Goal: Obtain resource: Obtain resource

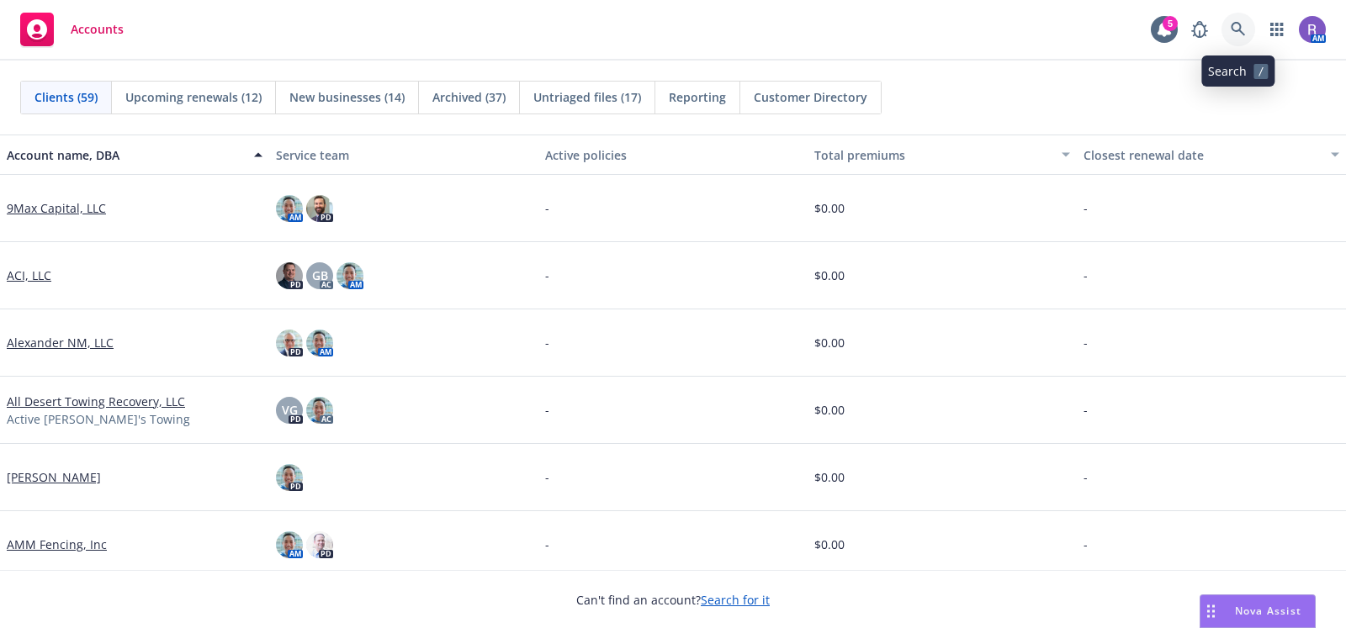
click at [1236, 34] on icon at bounding box center [1238, 29] width 15 height 15
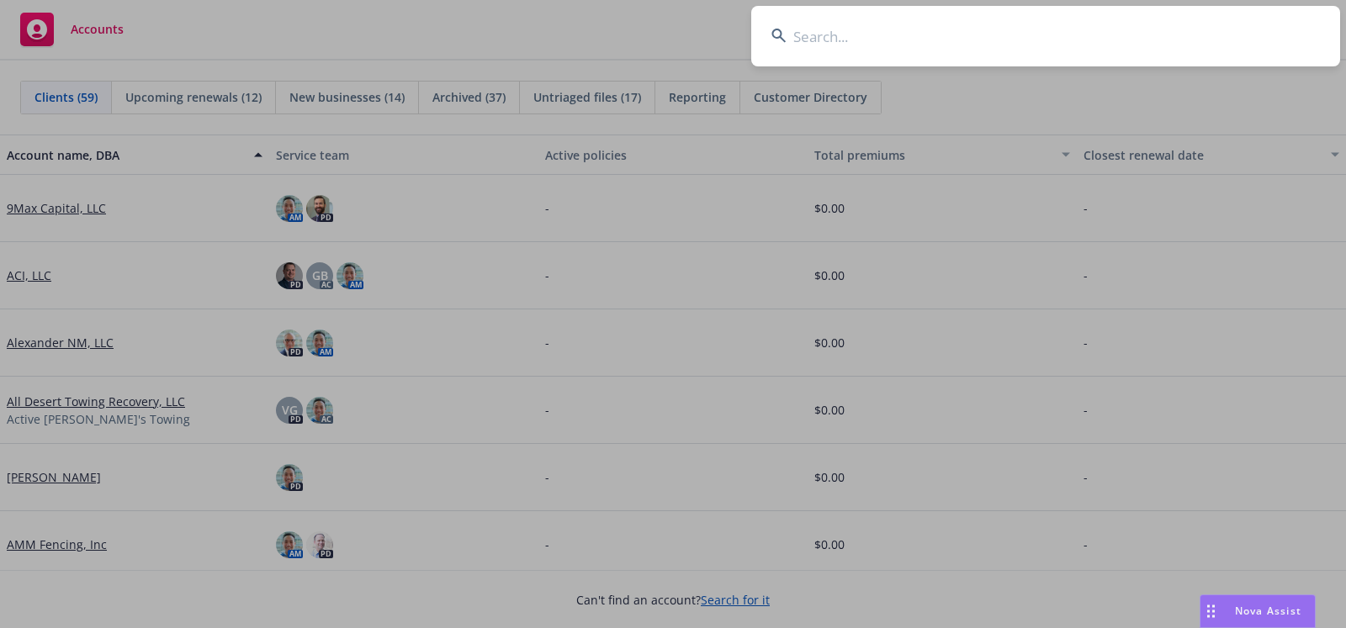
click at [1236, 34] on input at bounding box center [1045, 36] width 589 height 61
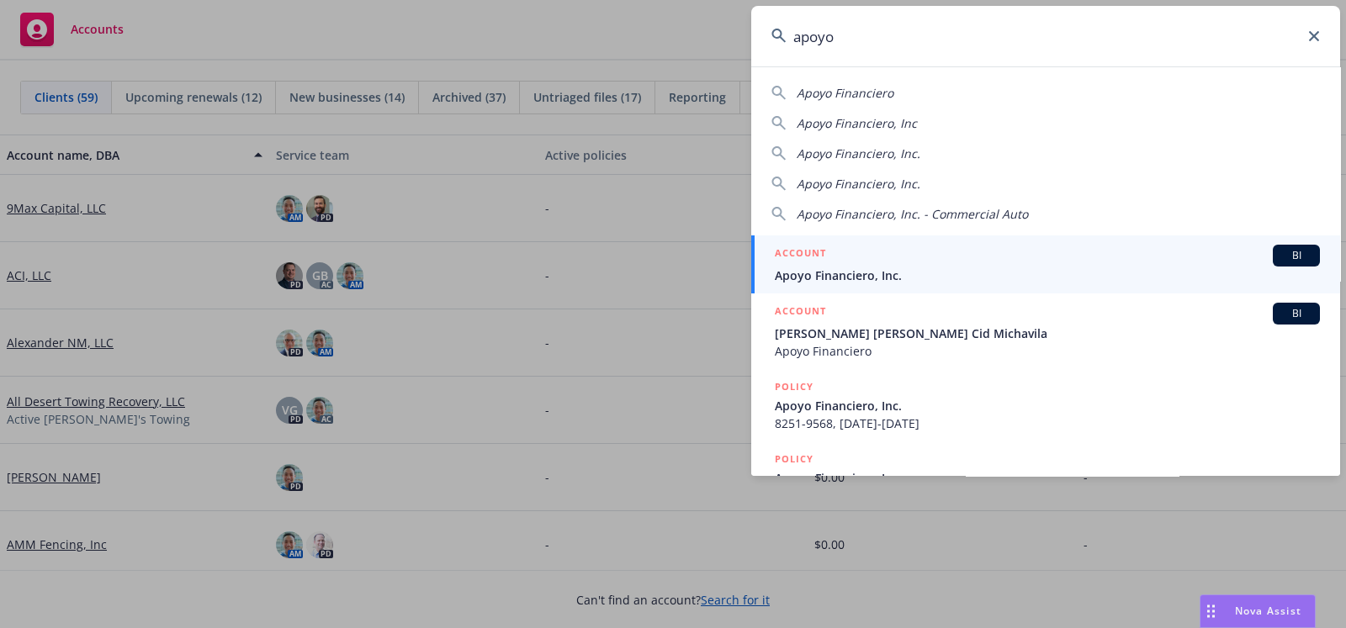
type input "apoyo"
click at [948, 271] on span "Apoyo Financiero, Inc." at bounding box center [1047, 276] width 545 height 18
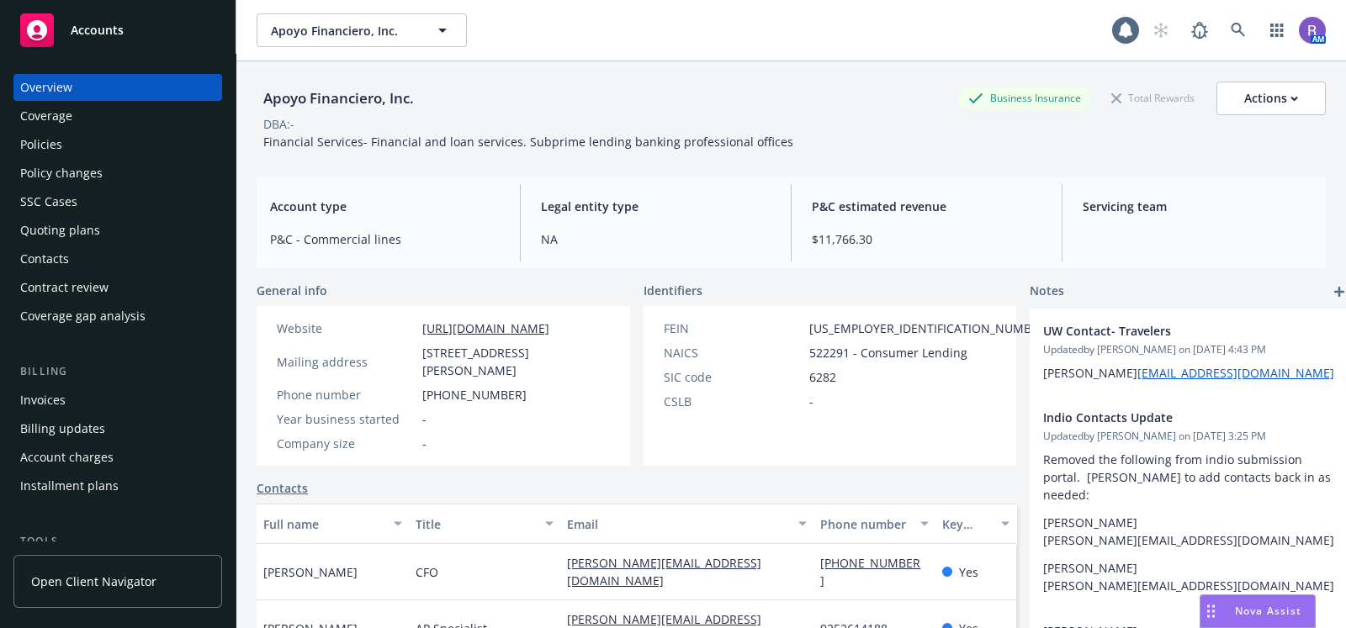
click at [36, 146] on div "Policies" at bounding box center [41, 144] width 42 height 27
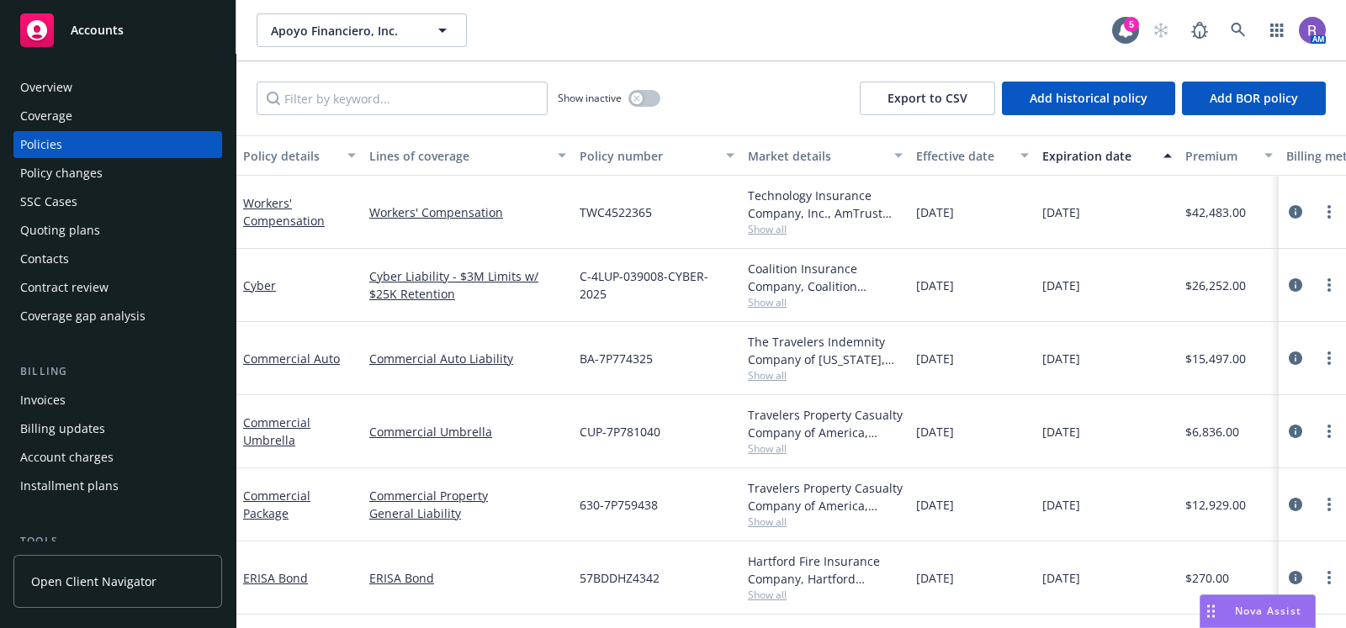
click at [640, 110] on div "Show inactive" at bounding box center [609, 99] width 103 height 34
click at [651, 99] on button "button" at bounding box center [644, 98] width 32 height 17
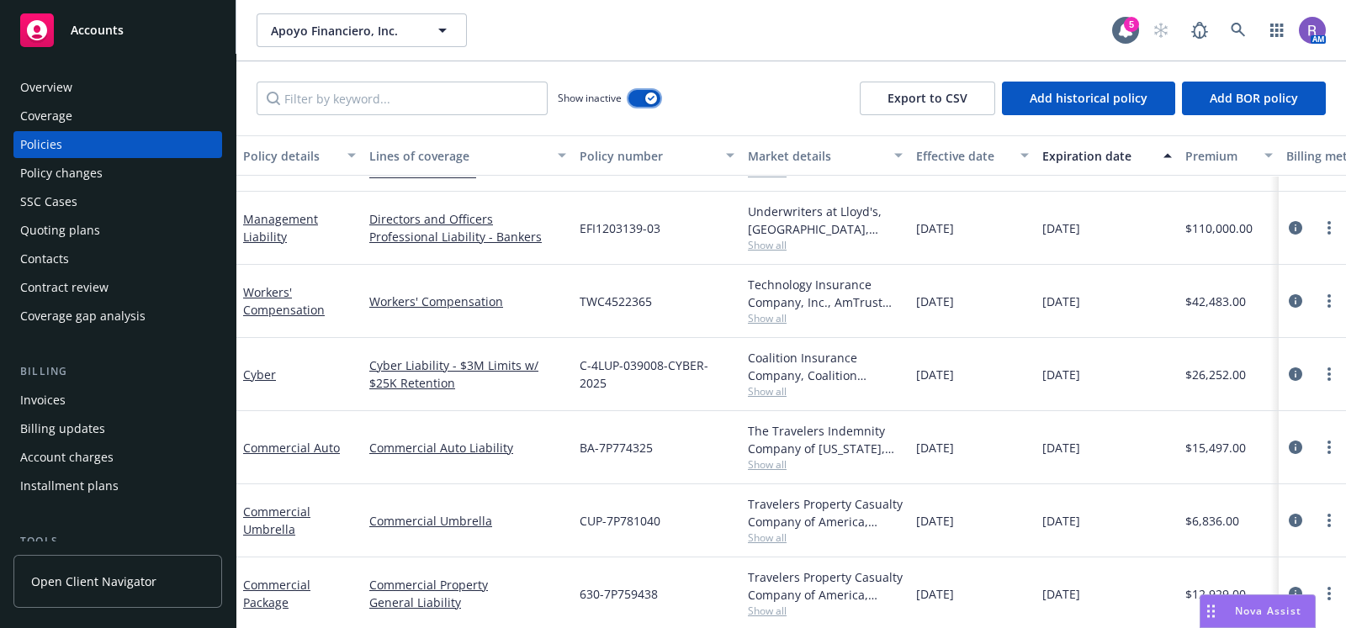
scroll to position [3911, 0]
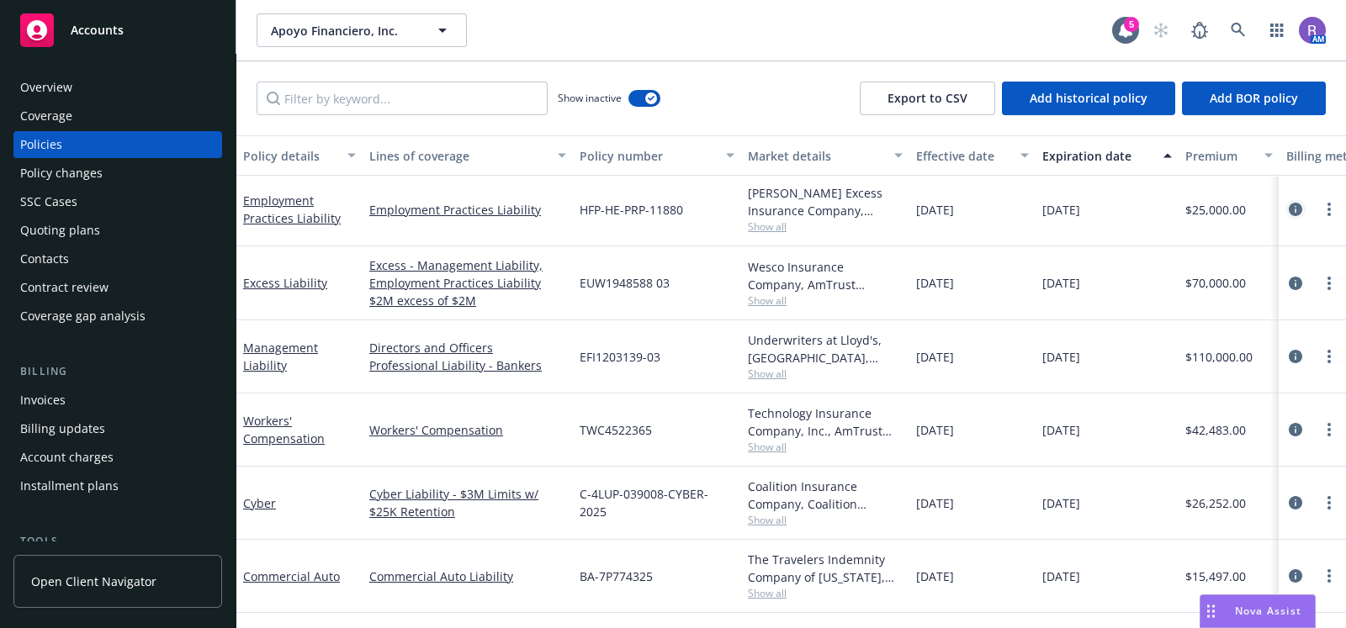
click at [1289, 207] on icon "circleInformation" at bounding box center [1295, 209] width 13 height 13
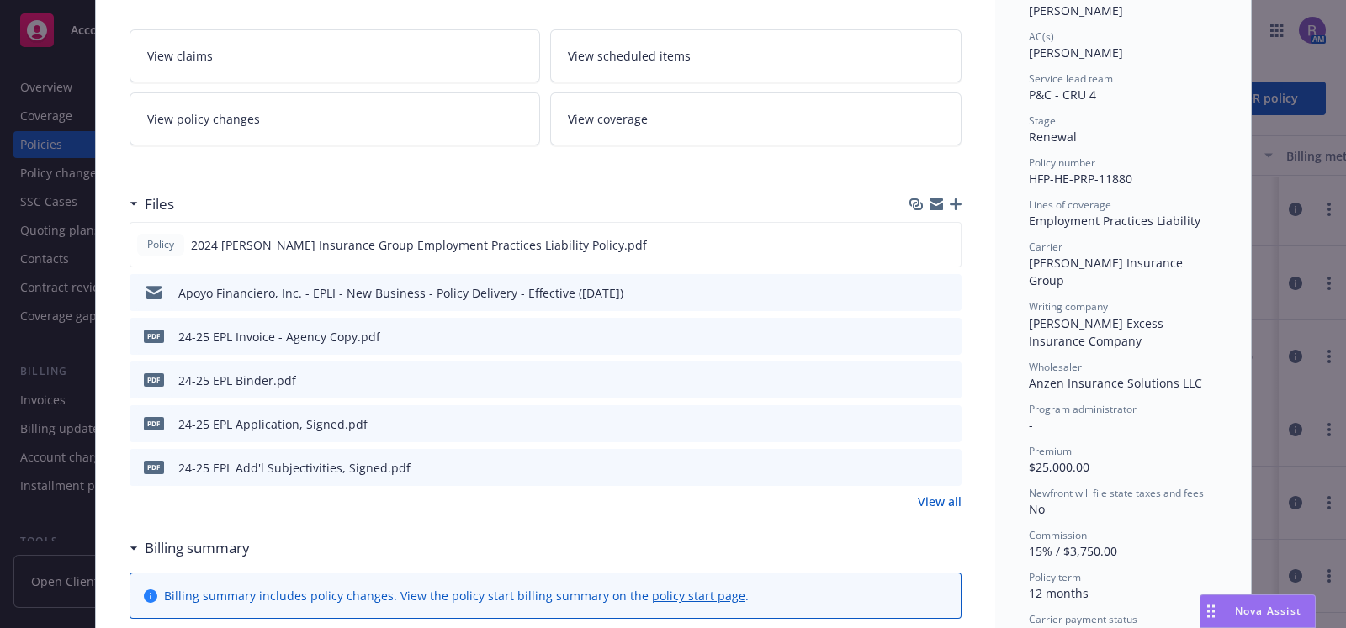
scroll to position [278, 0]
click at [942, 246] on icon "preview file" at bounding box center [944, 243] width 15 height 12
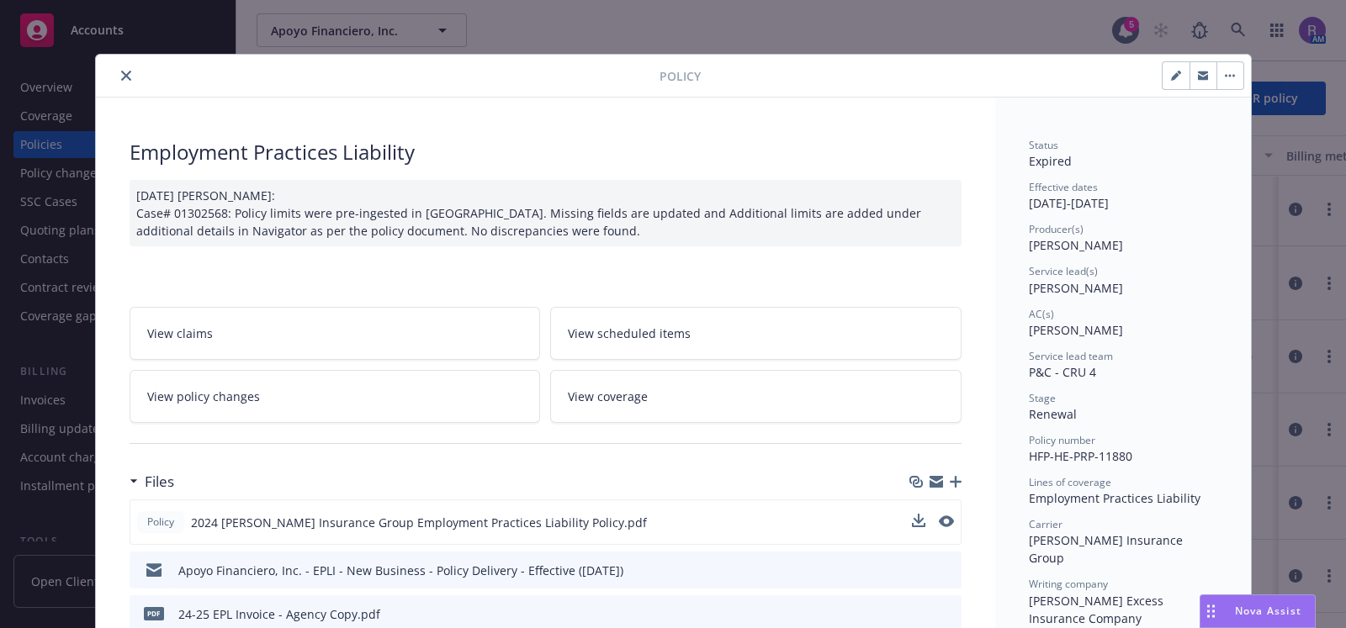
click at [121, 75] on icon "close" at bounding box center [126, 76] width 10 height 10
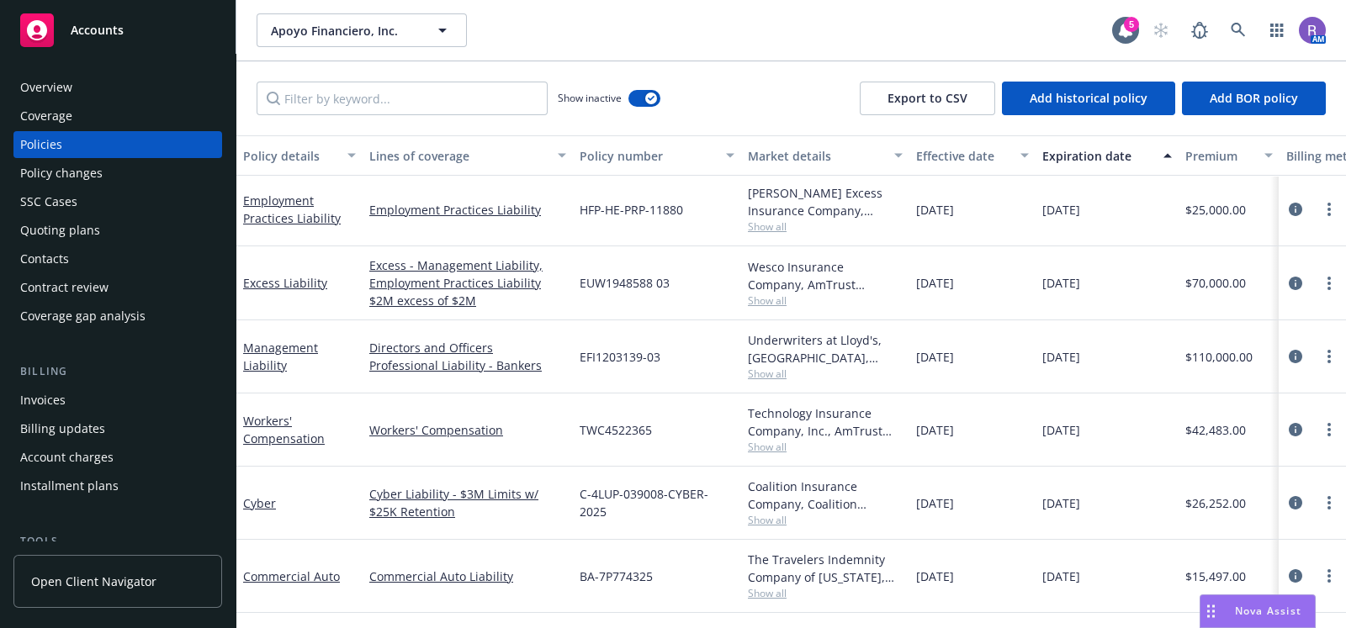
click at [65, 234] on div "Quoting plans" at bounding box center [60, 230] width 80 height 27
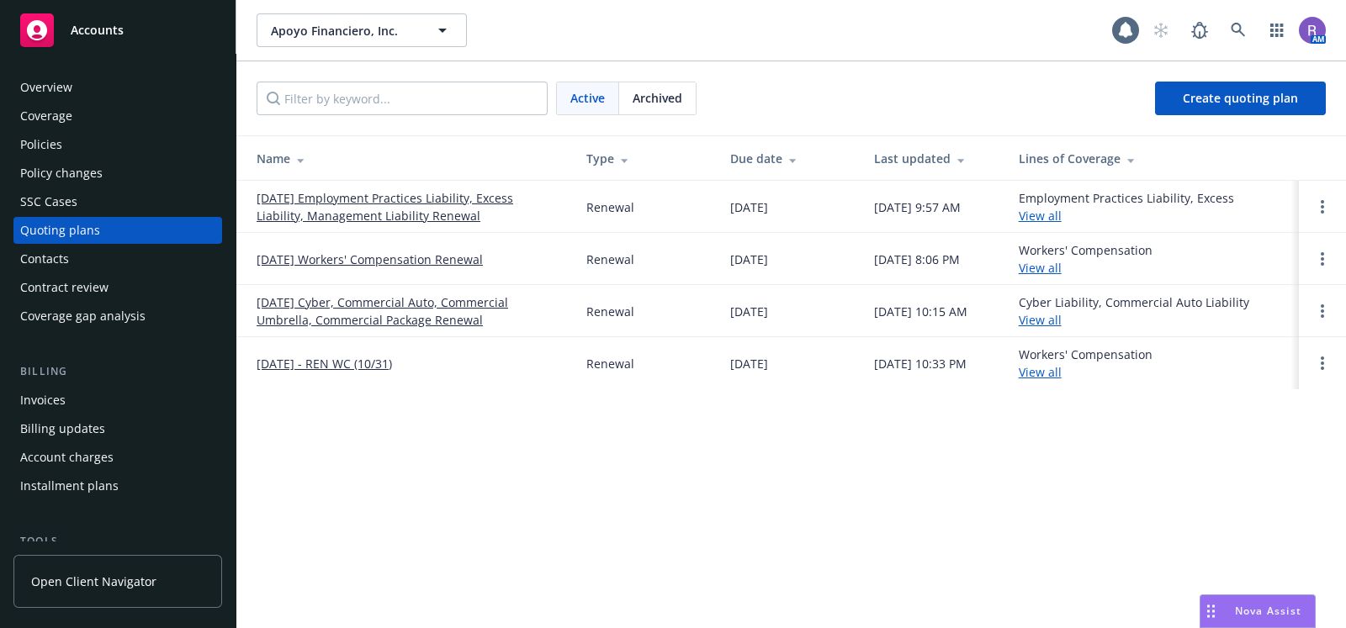
click at [382, 195] on link "[DATE] Employment Practices Liability, Excess Liability, Management Liability R…" at bounding box center [408, 206] width 303 height 35
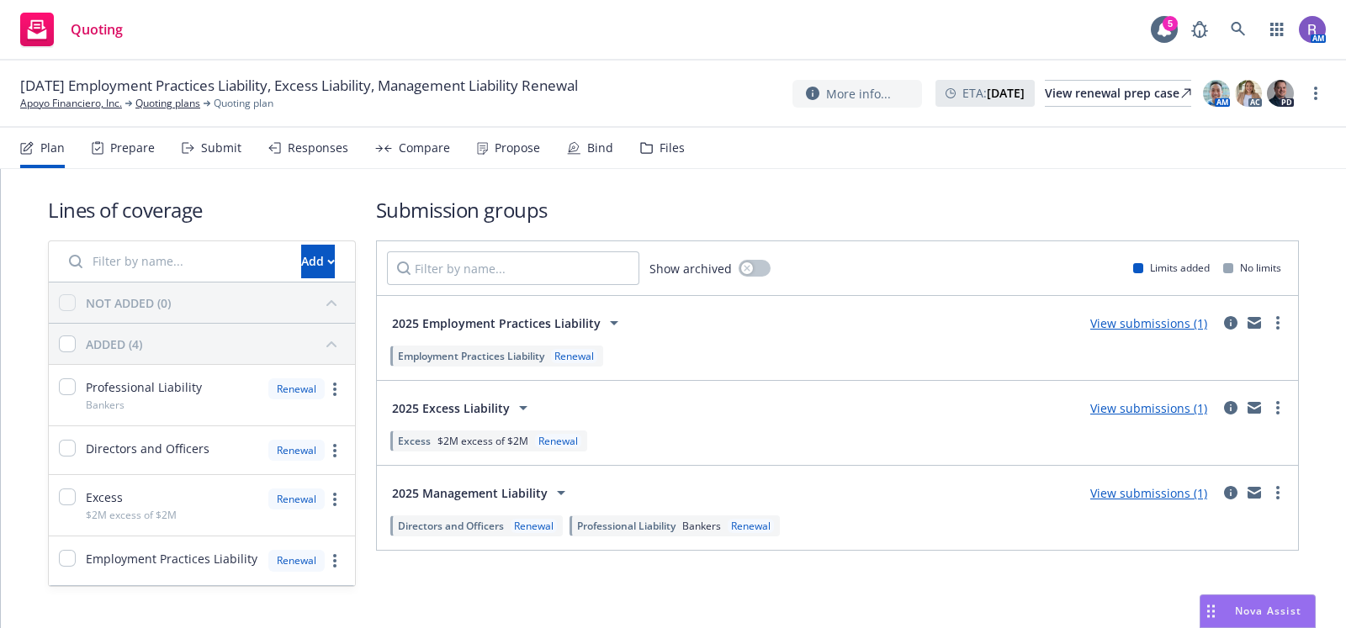
click at [668, 129] on div "Files" at bounding box center [662, 148] width 45 height 40
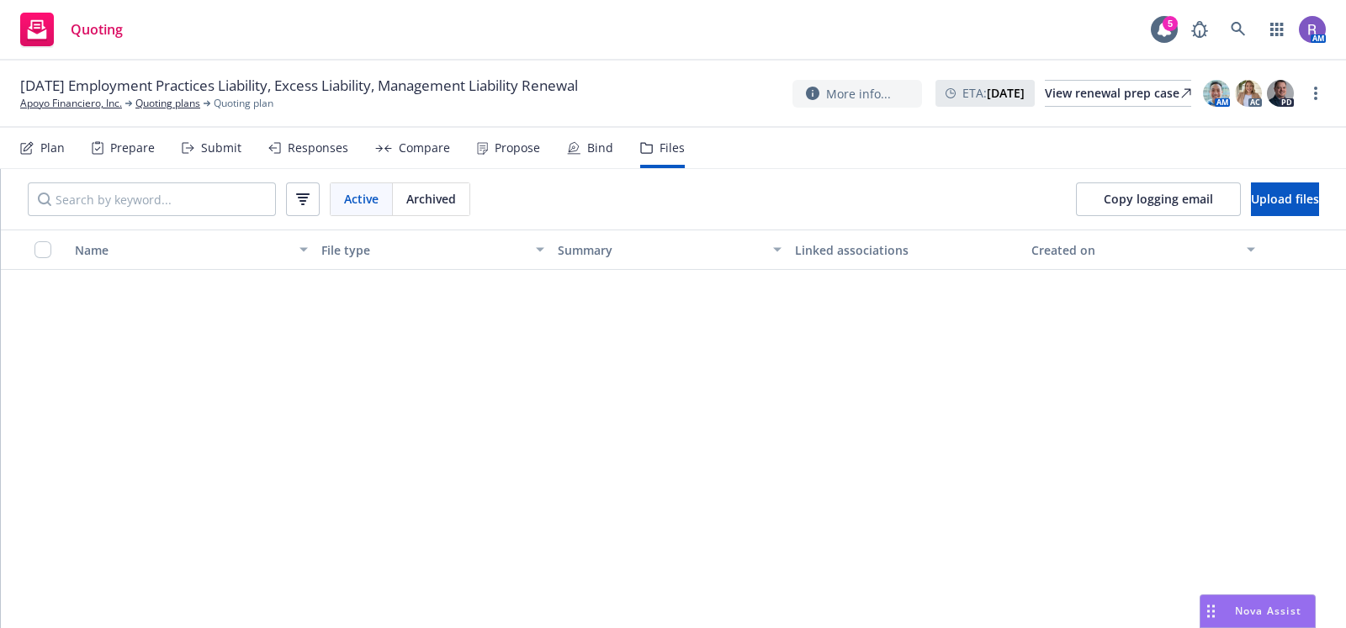
scroll to position [2753, 0]
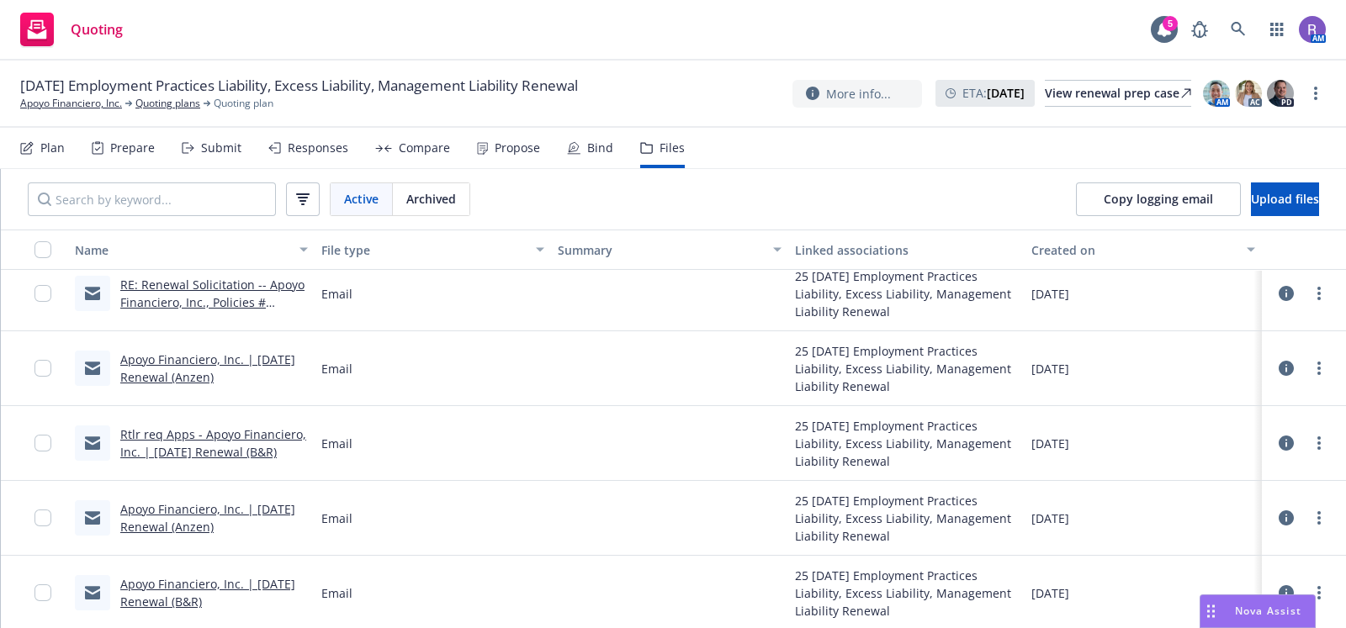
click at [417, 166] on div "Compare" at bounding box center [412, 148] width 75 height 40
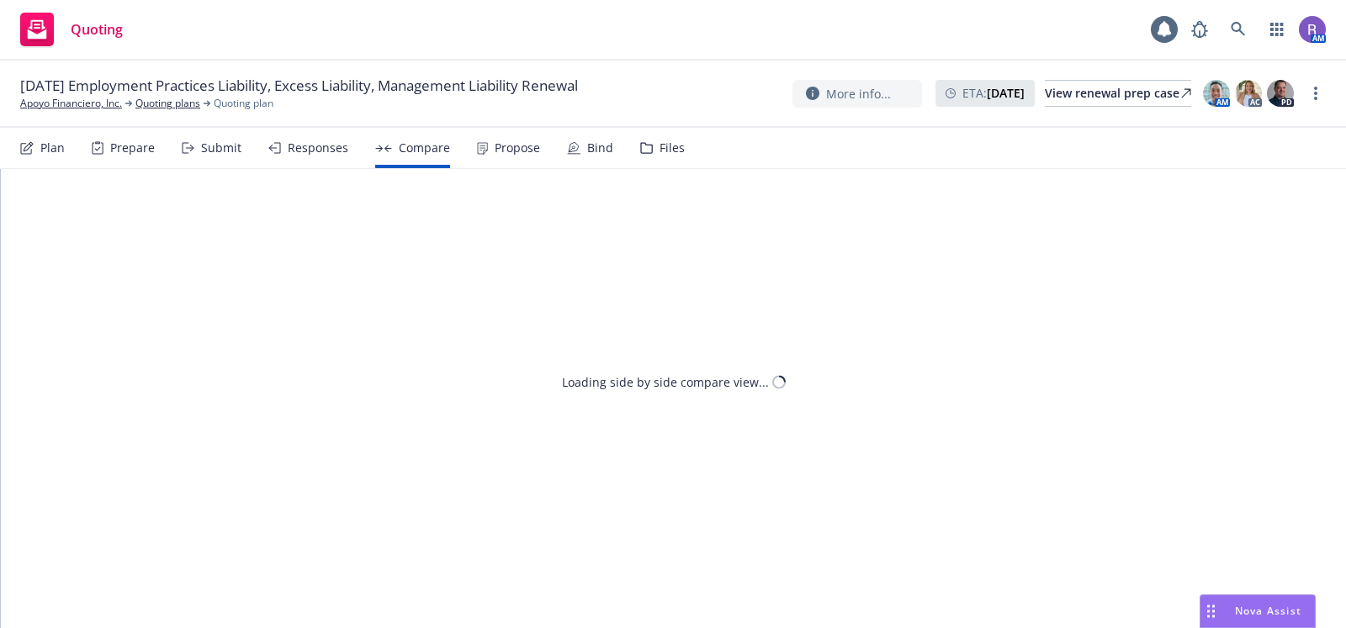
click at [522, 156] on div "Propose" at bounding box center [508, 148] width 63 height 40
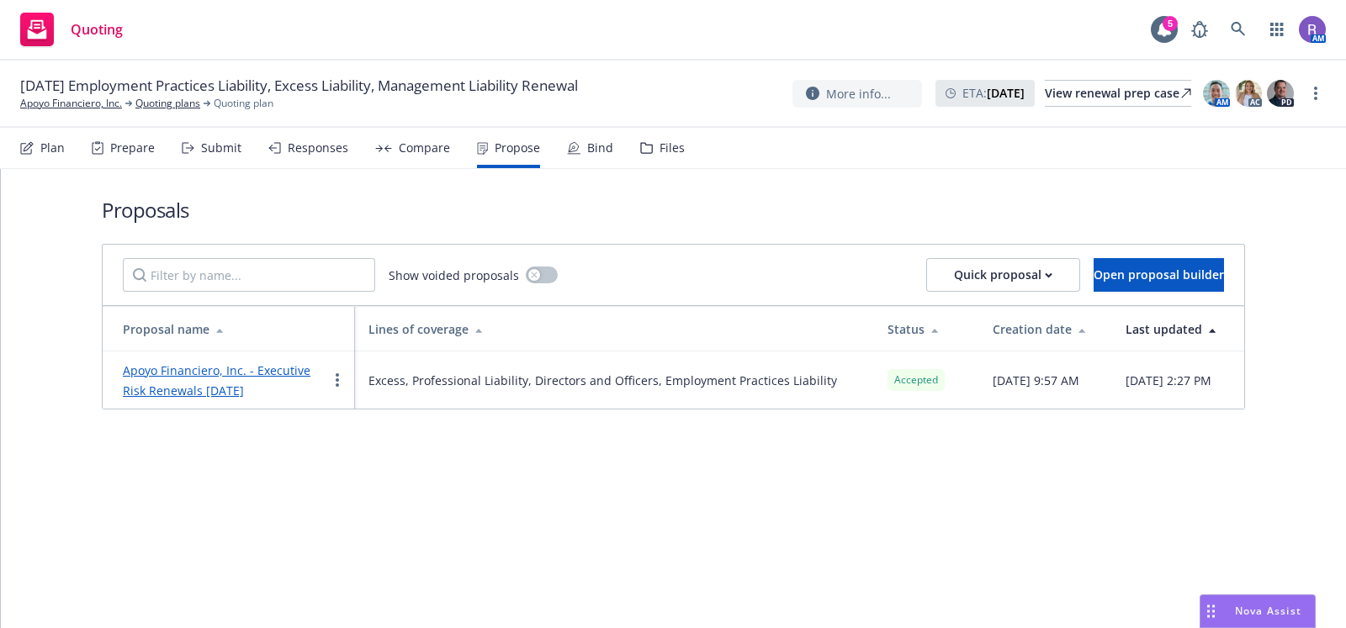
click at [237, 388] on link "Apoyo Financiero, Inc. - Executive Risk Renewals [DATE]" at bounding box center [217, 381] width 188 height 36
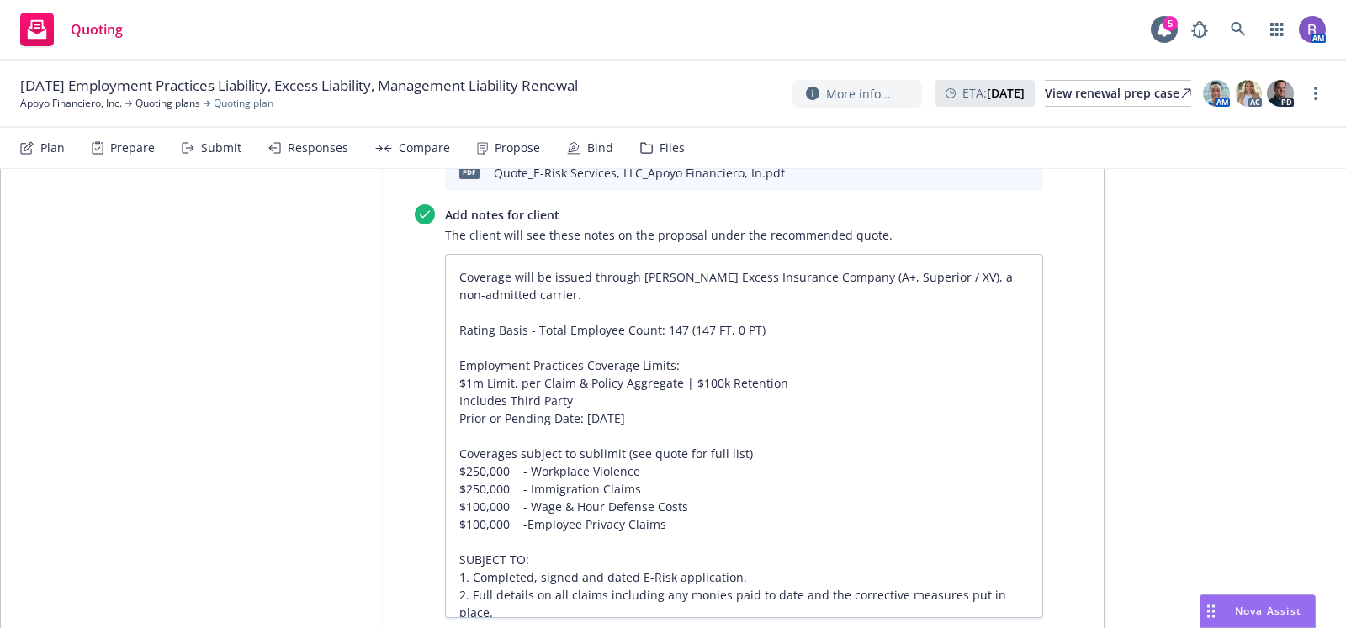
scroll to position [4873, 0]
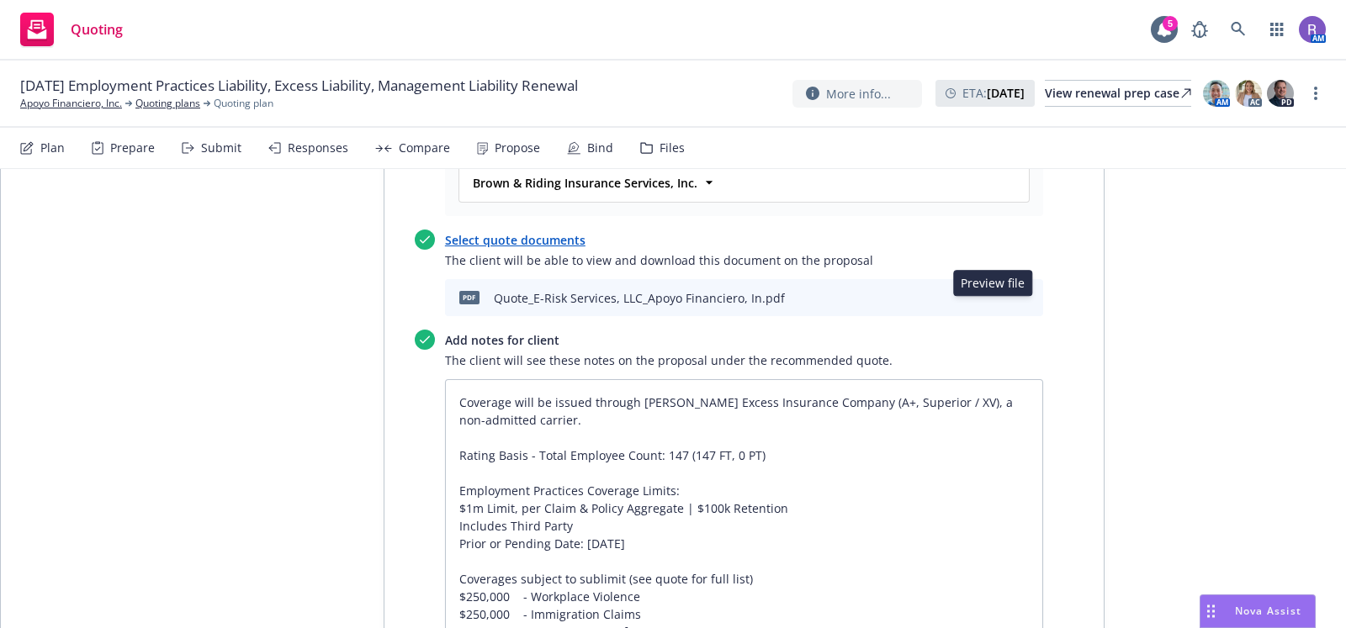
click at [997, 303] on icon "preview file" at bounding box center [999, 297] width 15 height 12
type textarea "x"
